Goal: Task Accomplishment & Management: Manage account settings

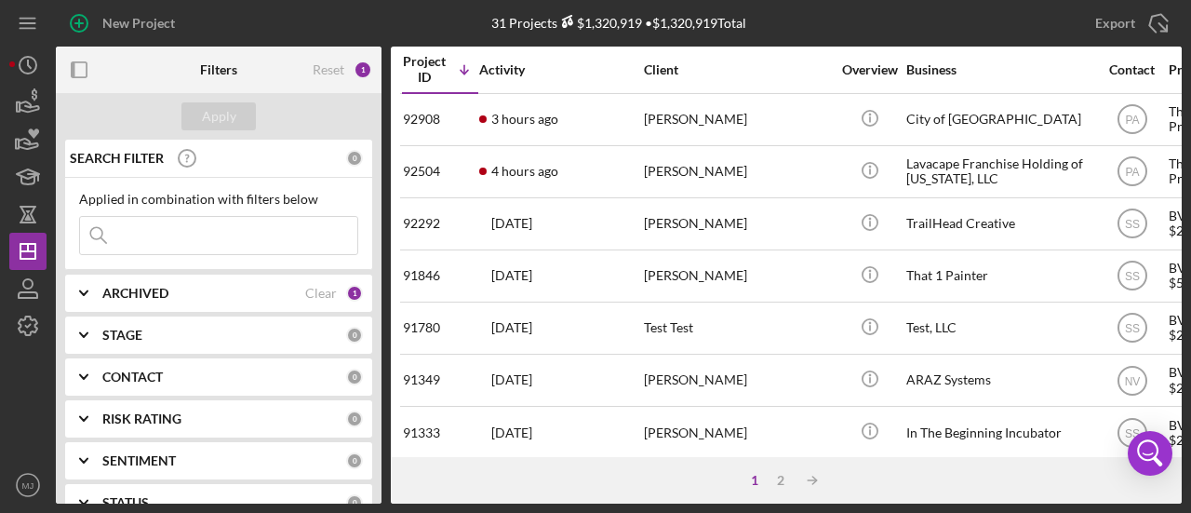
click at [199, 233] on input at bounding box center [218, 235] width 277 height 37
type input "pursue"
click at [182, 239] on input "pursue" at bounding box center [218, 235] width 277 height 37
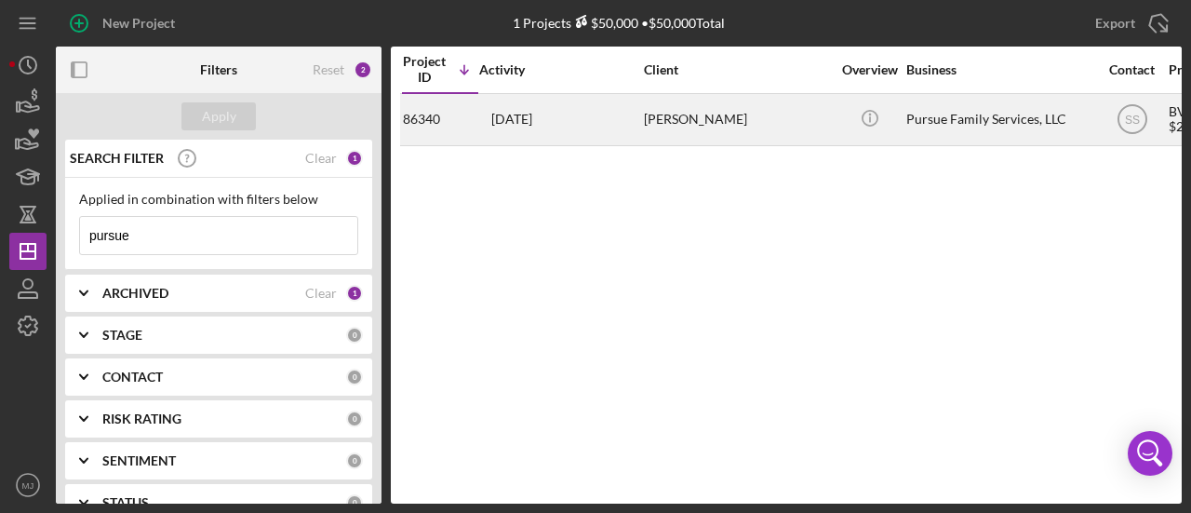
click at [601, 114] on div "[DATE] [PERSON_NAME]" at bounding box center [560, 119] width 163 height 49
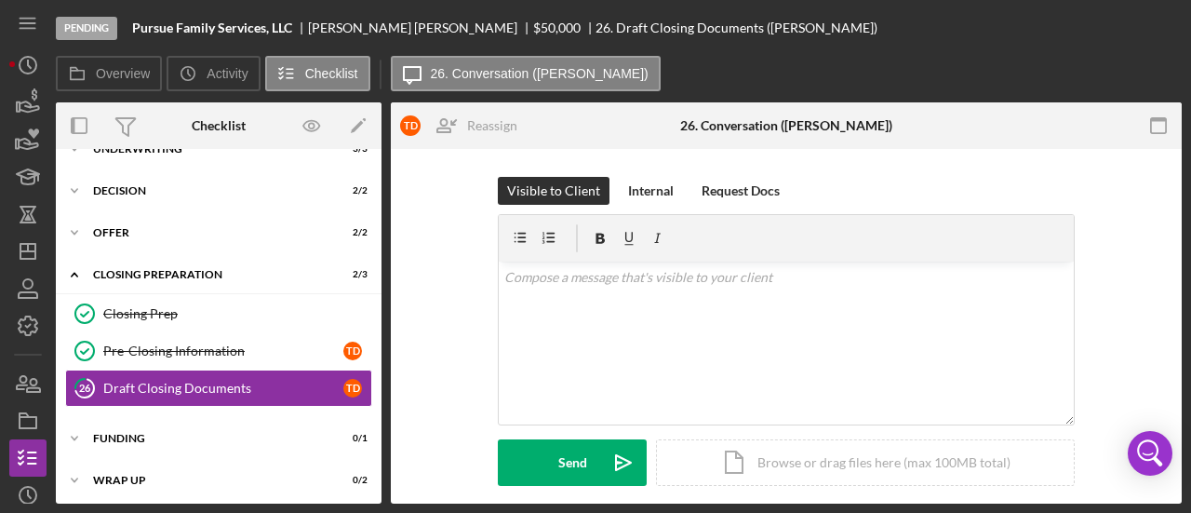
scroll to position [236, 0]
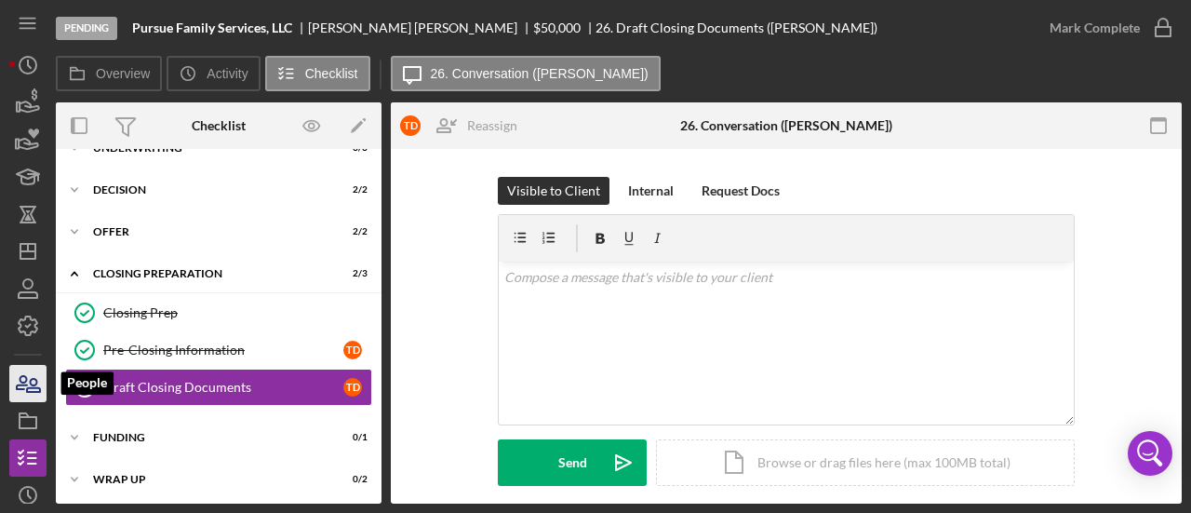
click at [29, 383] on icon "button" at bounding box center [28, 383] width 47 height 47
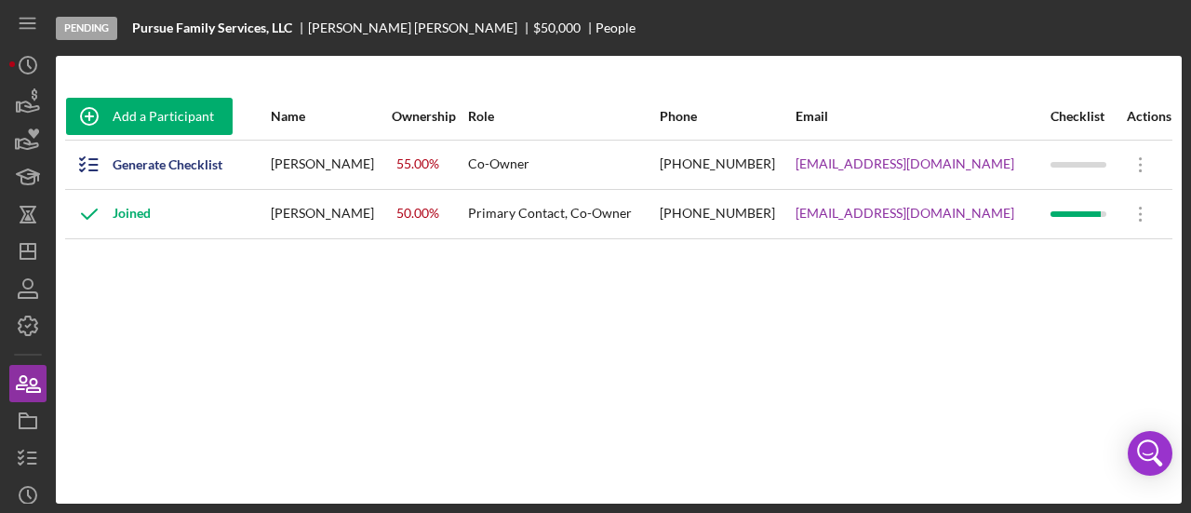
drag, startPoint x: 1001, startPoint y: 163, endPoint x: 774, endPoint y: 167, distance: 227.0
click at [774, 167] on tr "Generate Checklist [PERSON_NAME] 55.00 % Co-Owner [PHONE_NUMBER] [EMAIL_ADDRESS…" at bounding box center [618, 164] width 1107 height 49
drag, startPoint x: 997, startPoint y: 211, endPoint x: 793, endPoint y: 224, distance: 204.1
click at [793, 224] on tr "Joined [PERSON_NAME] 50.00 % Primary Contact, Co-Owner [PHONE_NUMBER] [EMAIL_AD…" at bounding box center [618, 213] width 1107 height 49
copy tr "[EMAIL_ADDRESS][DOMAIN_NAME]"
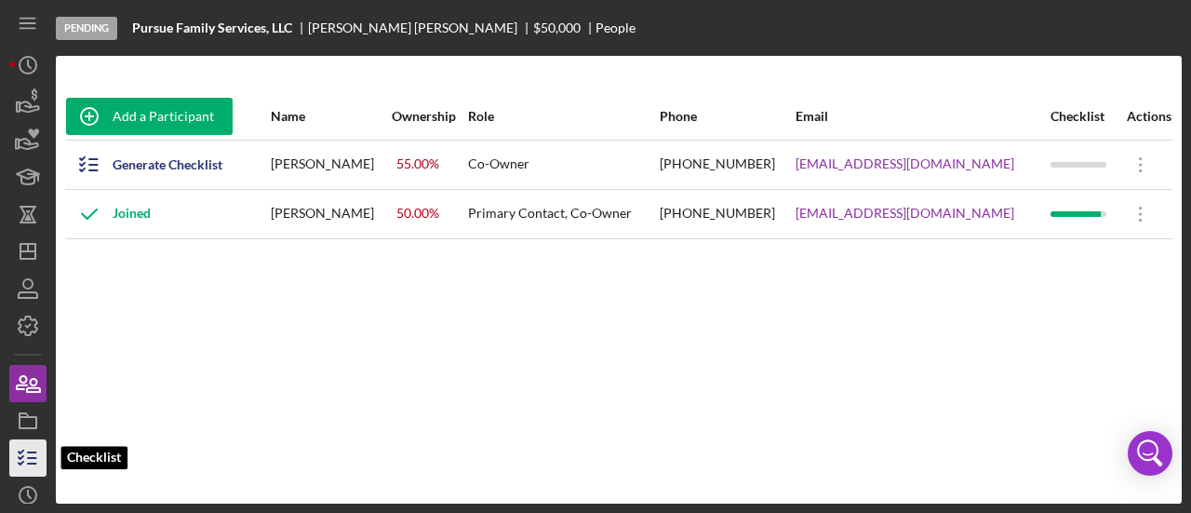
click at [19, 458] on polyline "button" at bounding box center [21, 457] width 5 height 3
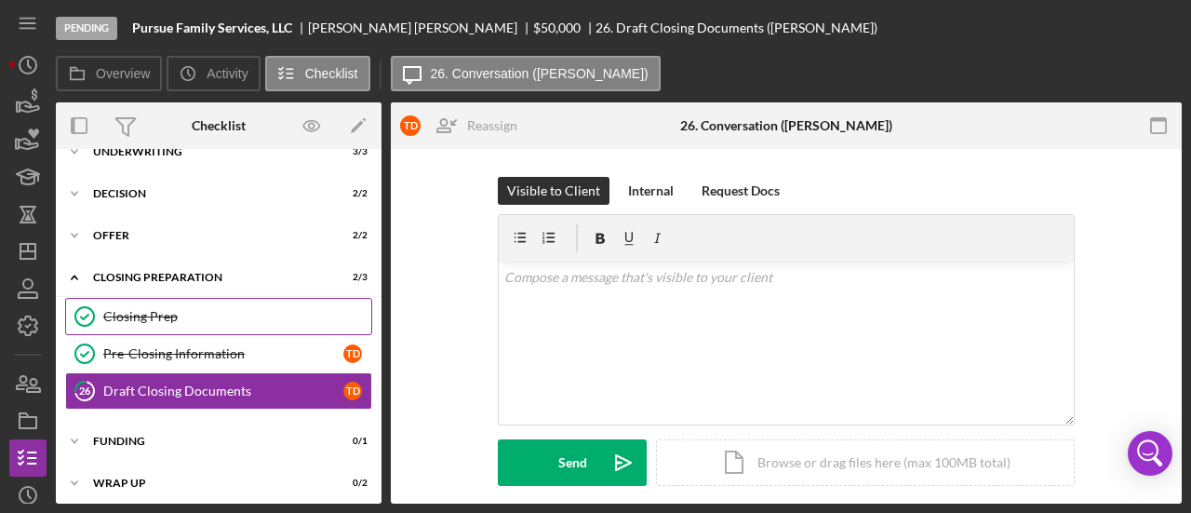
scroll to position [236, 0]
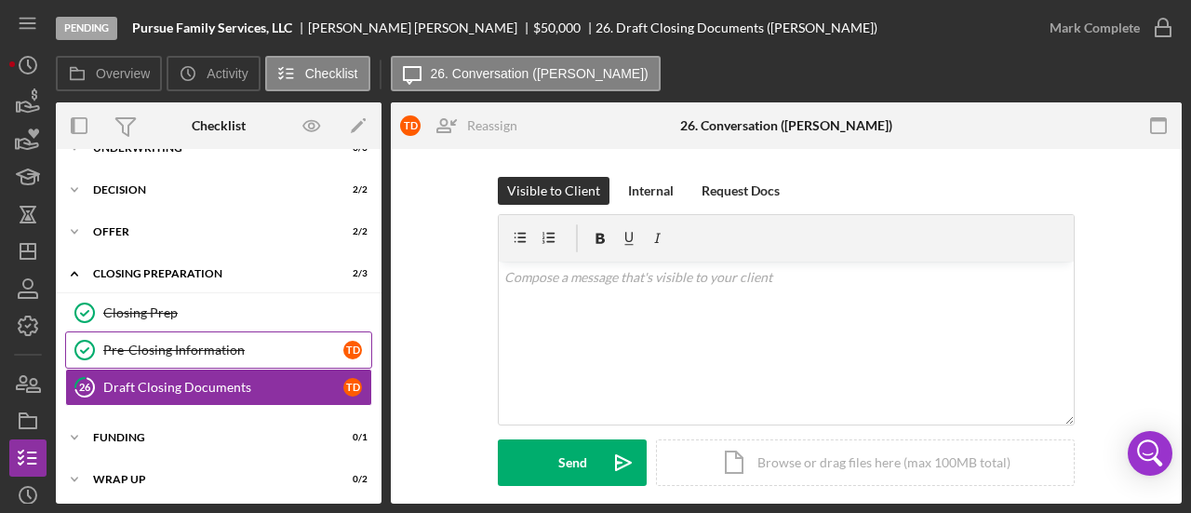
click at [193, 343] on div "Pre-Closing Information" at bounding box center [223, 349] width 240 height 15
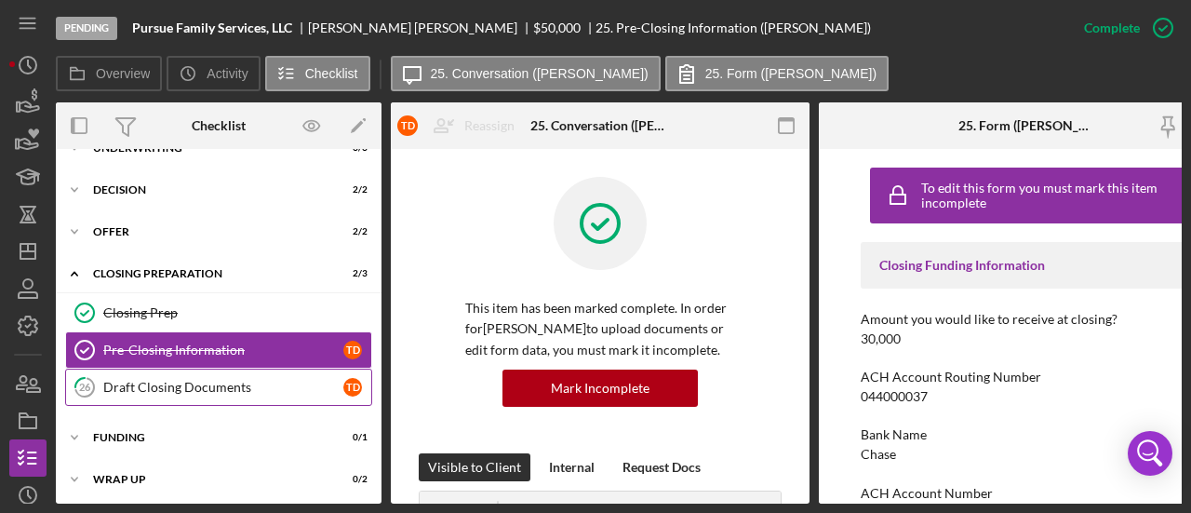
click at [205, 380] on div "Draft Closing Documents" at bounding box center [223, 387] width 240 height 15
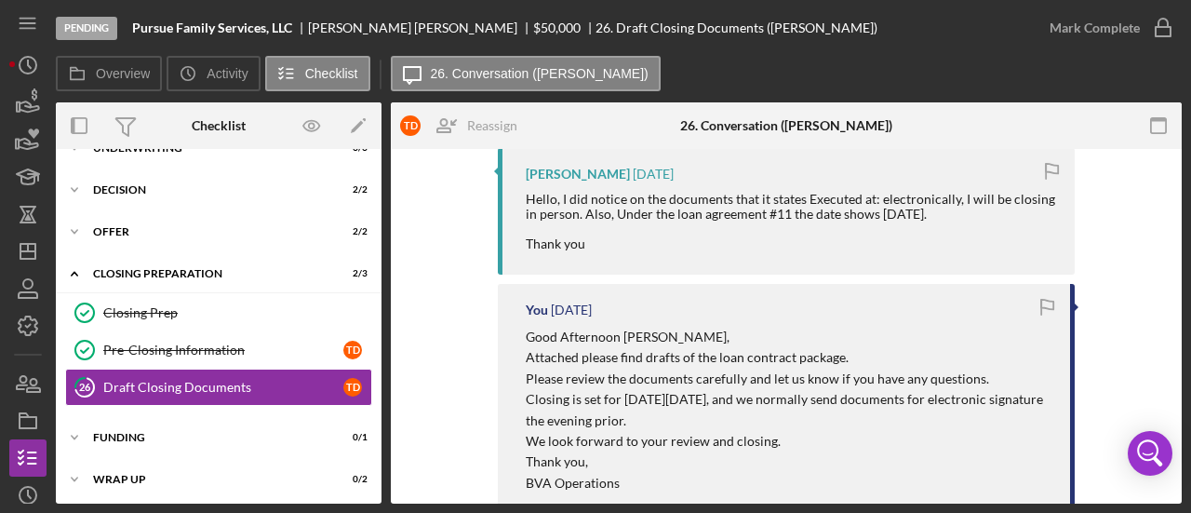
scroll to position [279, 0]
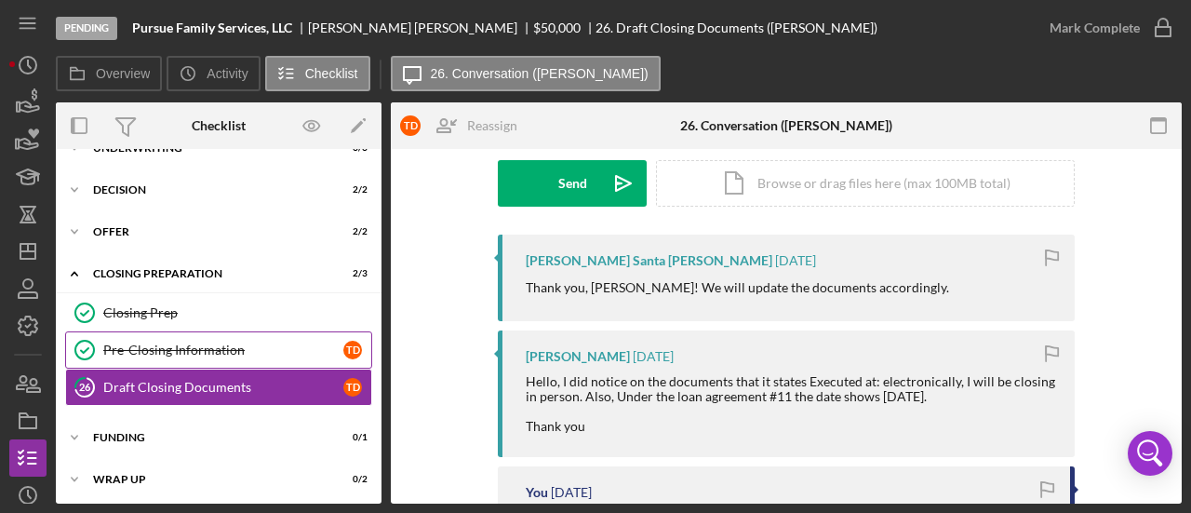
drag, startPoint x: 146, startPoint y: 355, endPoint x: 340, endPoint y: 349, distance: 193.6
click at [146, 355] on link "Pre-Closing Information Pre-Closing Information T D" at bounding box center [218, 349] width 307 height 37
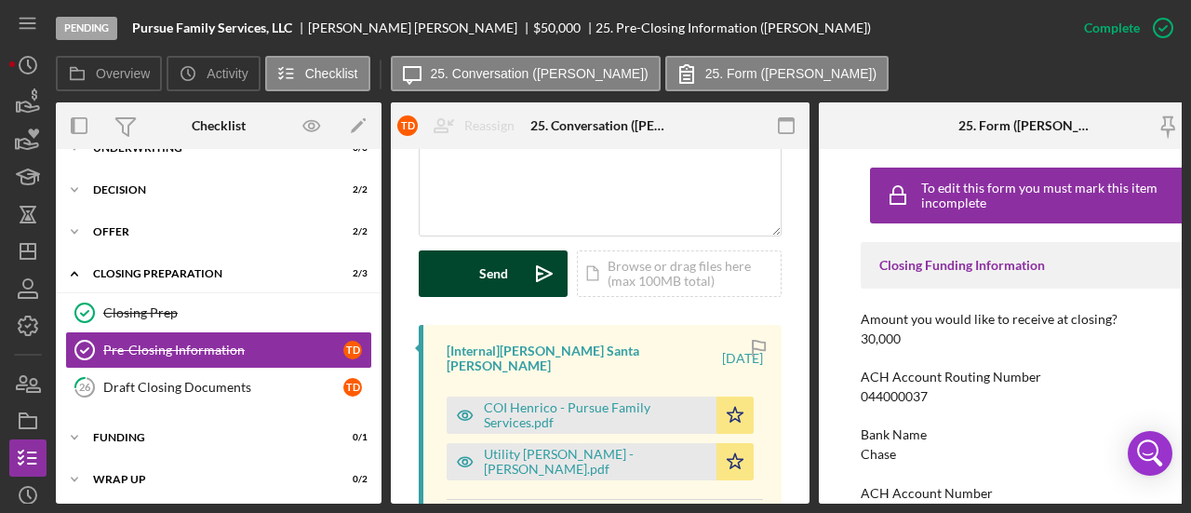
scroll to position [558, 0]
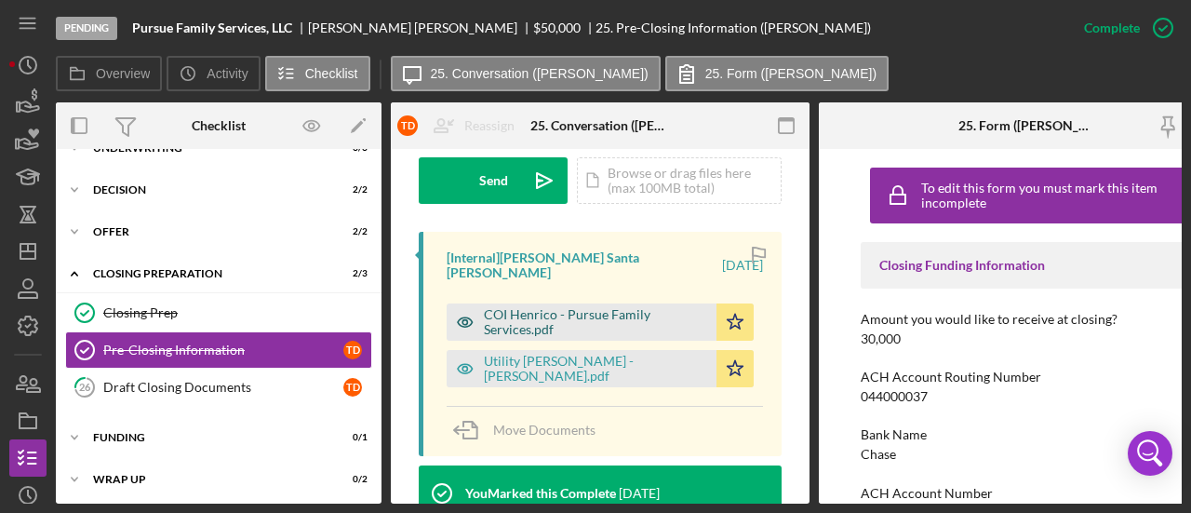
click at [538, 307] on div "COI Henrico - Pursue Family Services.pdf" at bounding box center [595, 322] width 223 height 30
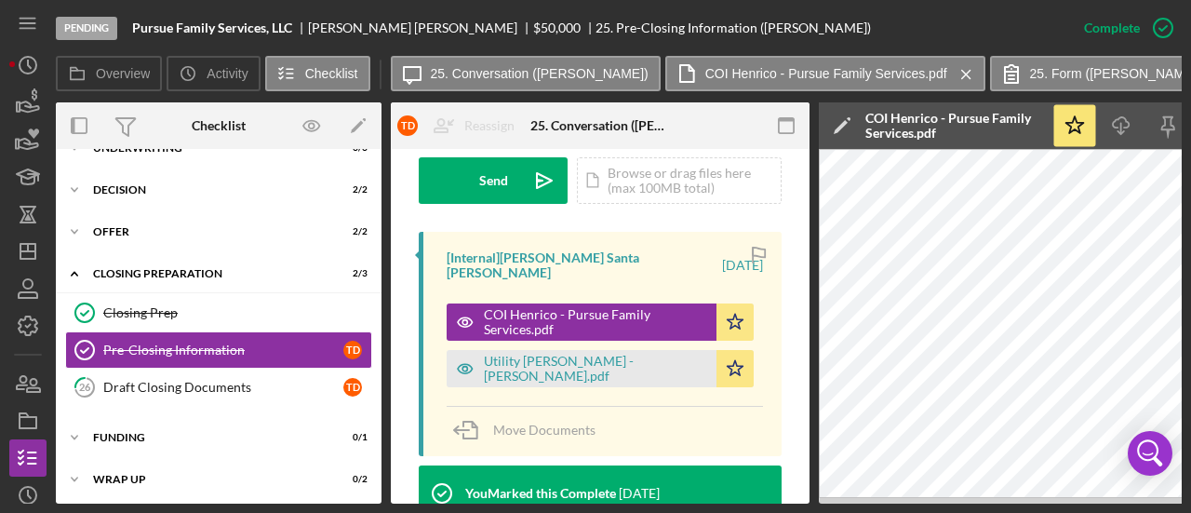
click at [541, 372] on div "[Internal] [PERSON_NAME] [PERSON_NAME] [DATE] COI Henrico - Pursue Family Servi…" at bounding box center [600, 344] width 363 height 224
click at [541, 362] on div "Utility [PERSON_NAME] - [PERSON_NAME].pdf" at bounding box center [582, 368] width 270 height 37
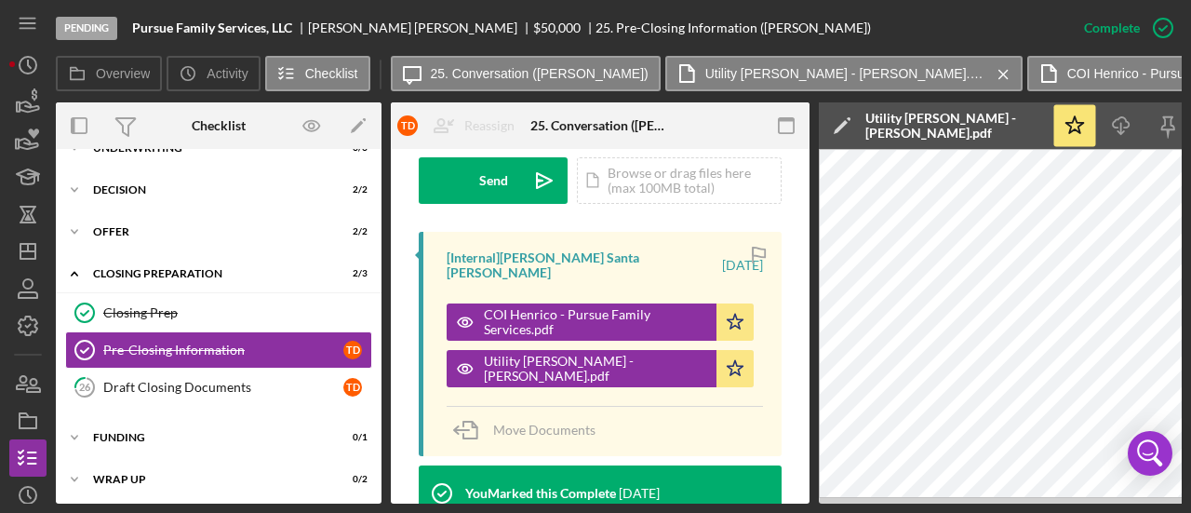
drag, startPoint x: 583, startPoint y: 508, endPoint x: 815, endPoint y: 498, distance: 231.8
click at [815, 498] on div "Pending Pursue Family Services, LLC [PERSON_NAME] $50,000 25. Pre-Closing Infor…" at bounding box center [595, 256] width 1191 height 513
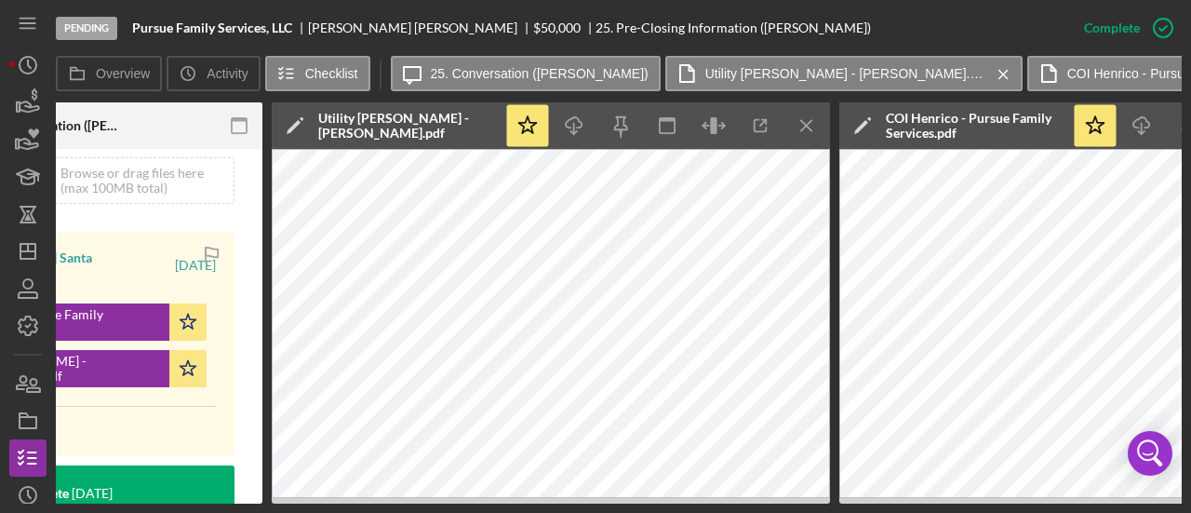
scroll to position [0, 574]
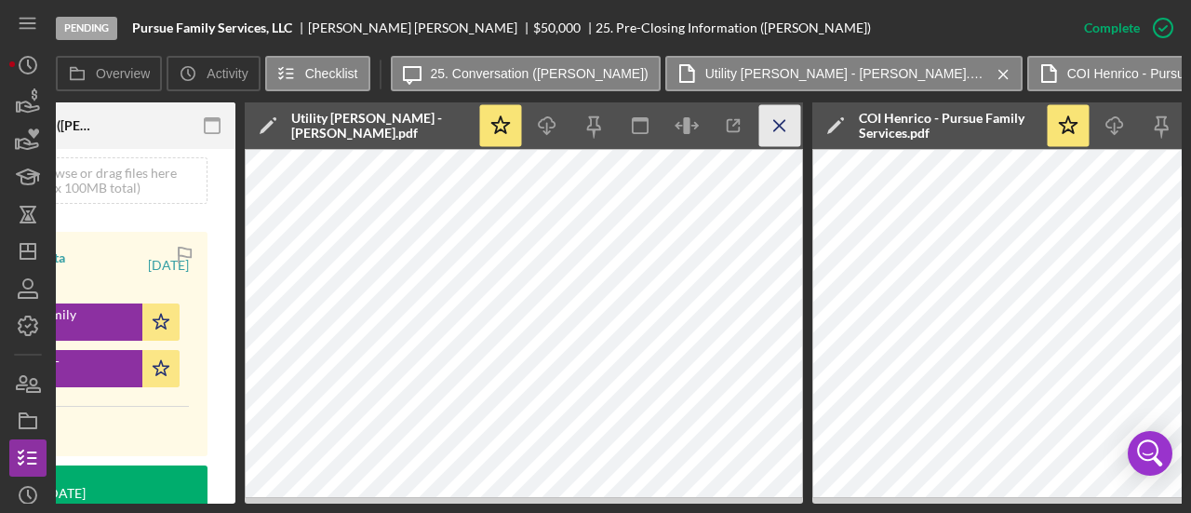
click at [780, 127] on line "button" at bounding box center [779, 125] width 10 height 10
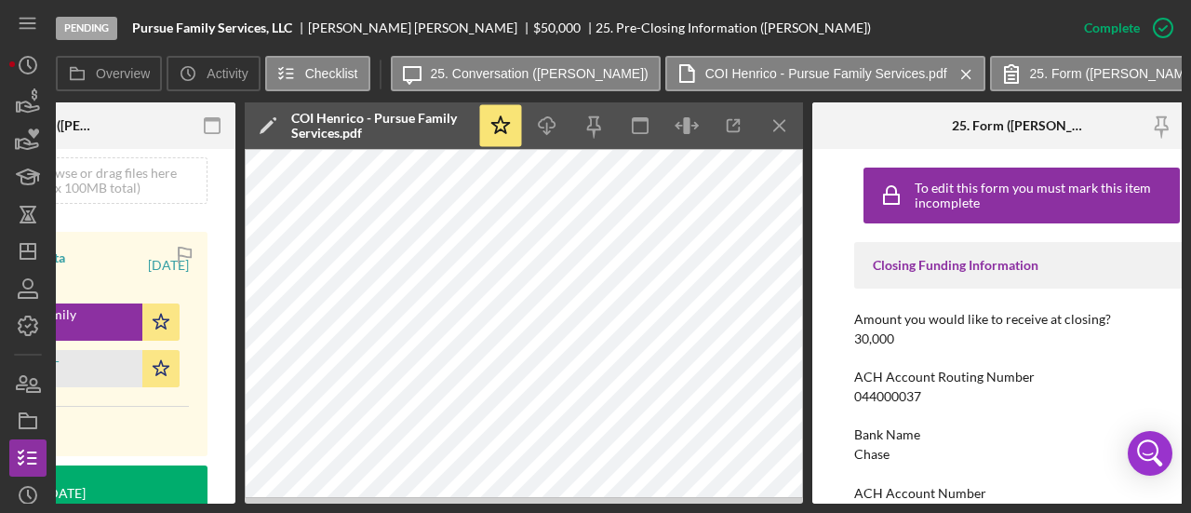
click at [780, 127] on line "button" at bounding box center [779, 125] width 10 height 10
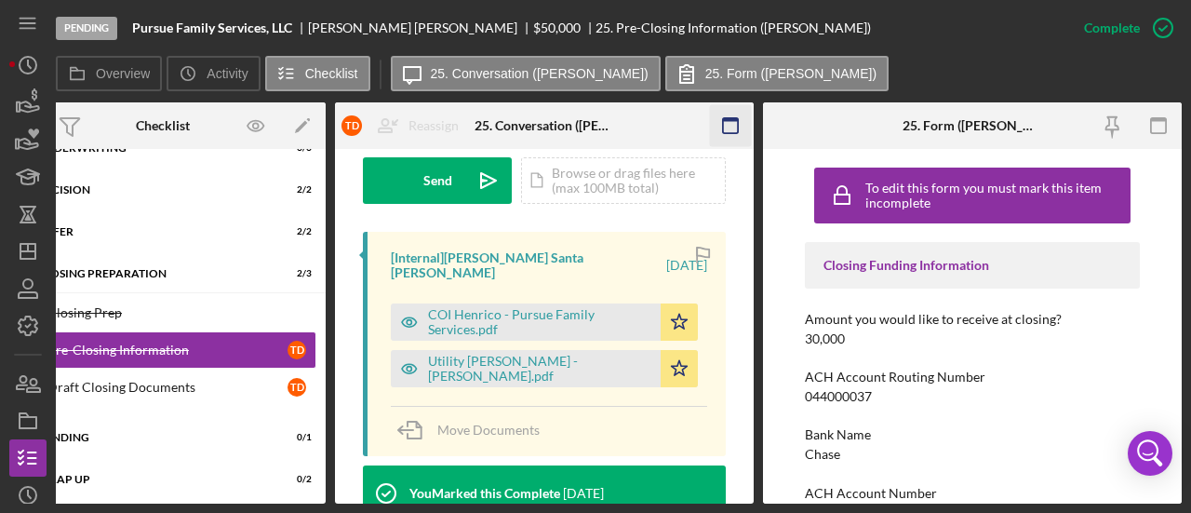
click at [725, 130] on icon "button" at bounding box center [731, 126] width 42 height 42
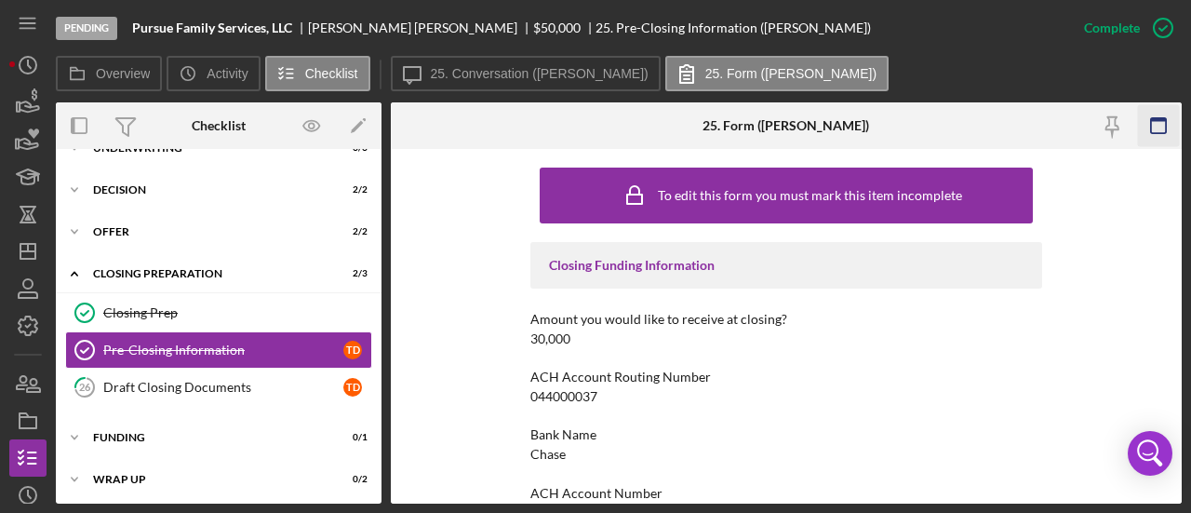
click at [1153, 129] on icon "button" at bounding box center [1158, 126] width 42 height 42
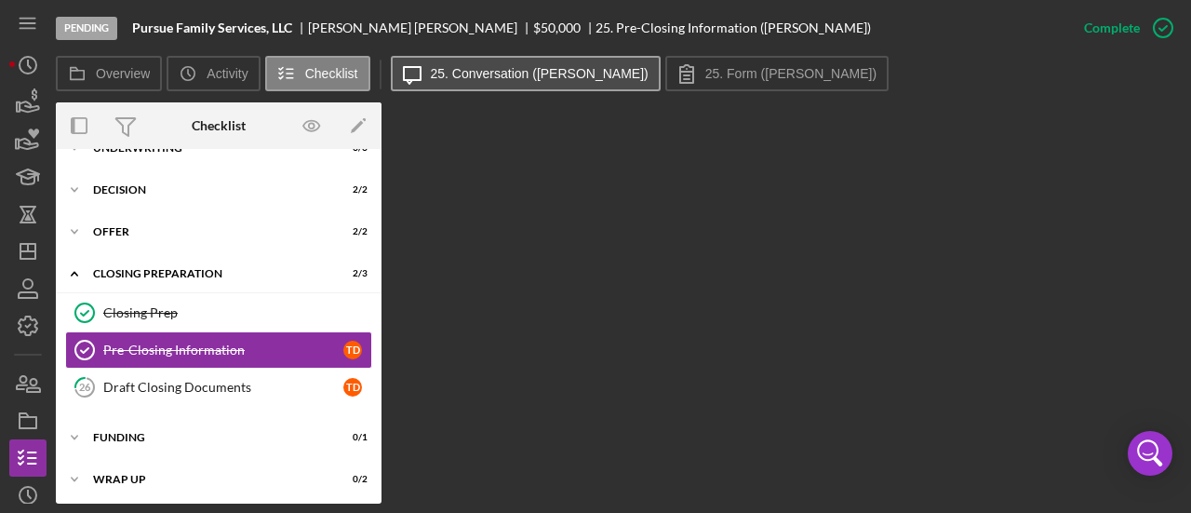
click at [456, 79] on label "25. Conversation ([PERSON_NAME])" at bounding box center [540, 73] width 218 height 15
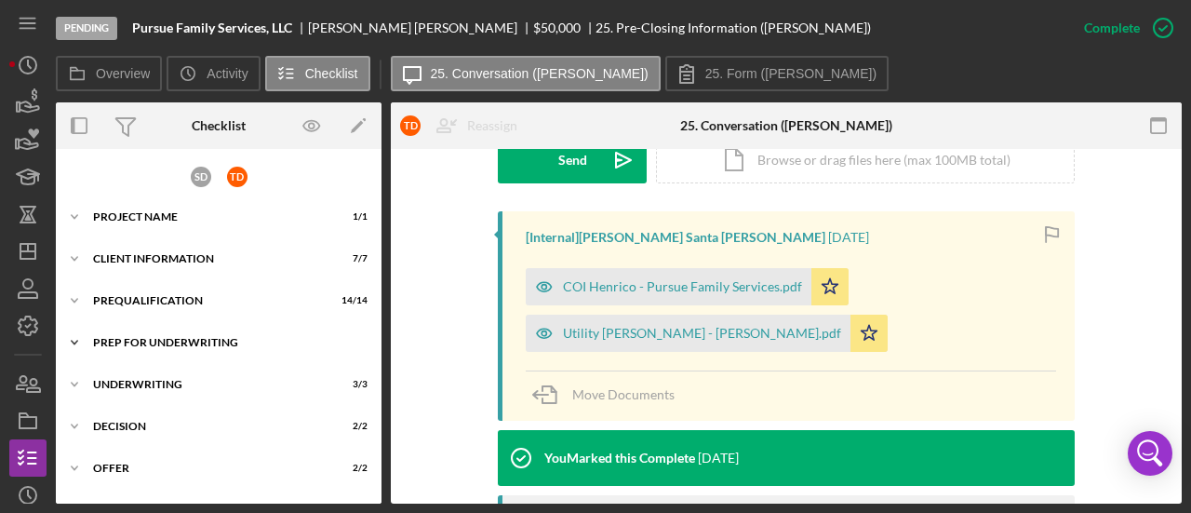
click at [145, 349] on div "Icon/Expander Prep for Underwriting 10 / 10" at bounding box center [219, 342] width 326 height 37
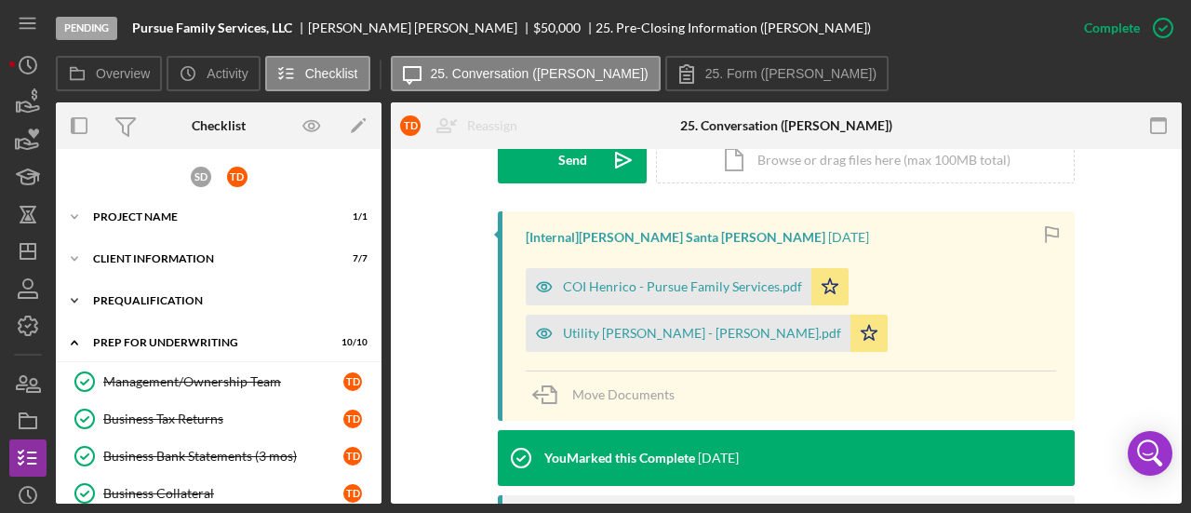
click at [143, 289] on div "Icon/Expander Prequalification 14 / 14" at bounding box center [219, 300] width 326 height 37
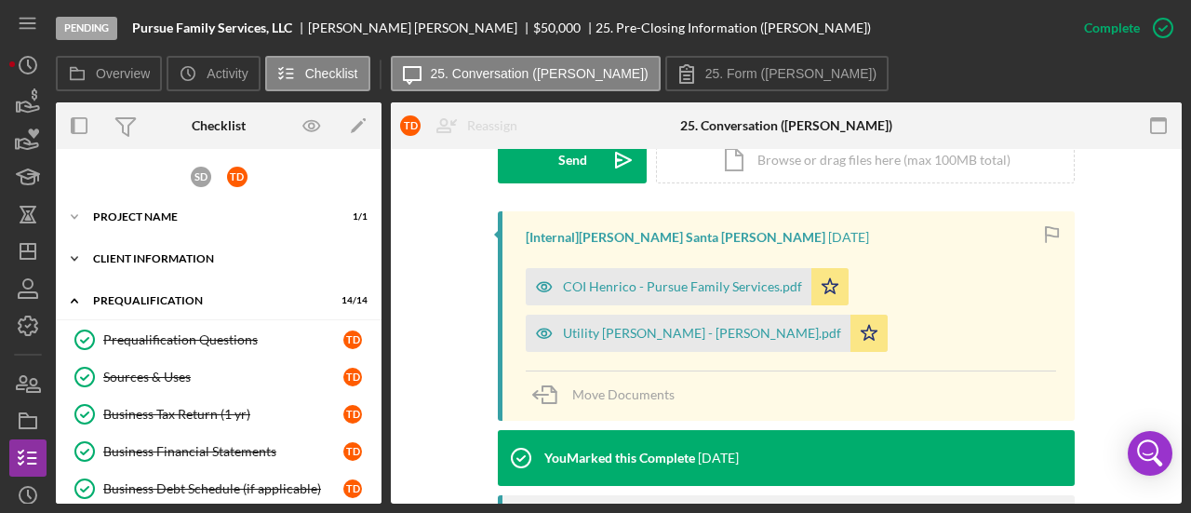
click at [140, 255] on div "Client Information" at bounding box center [225, 258] width 265 height 11
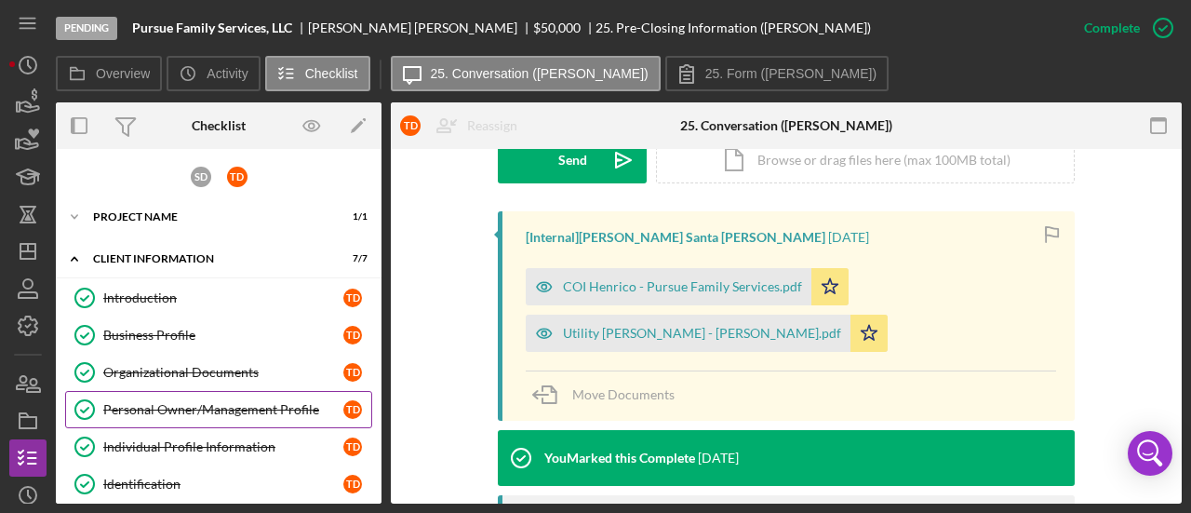
click at [156, 412] on div "Personal Owner/Management Profile" at bounding box center [223, 409] width 240 height 15
